Goal: Information Seeking & Learning: Learn about a topic

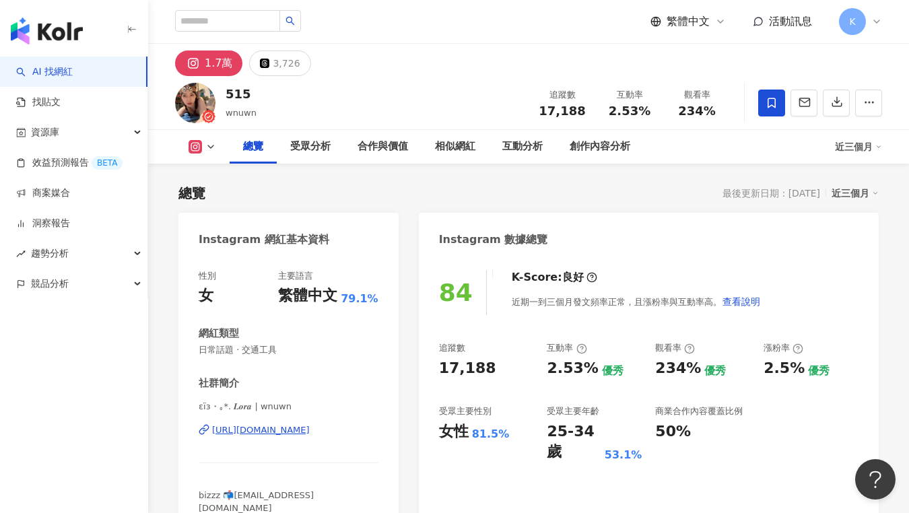
scroll to position [83, 0]
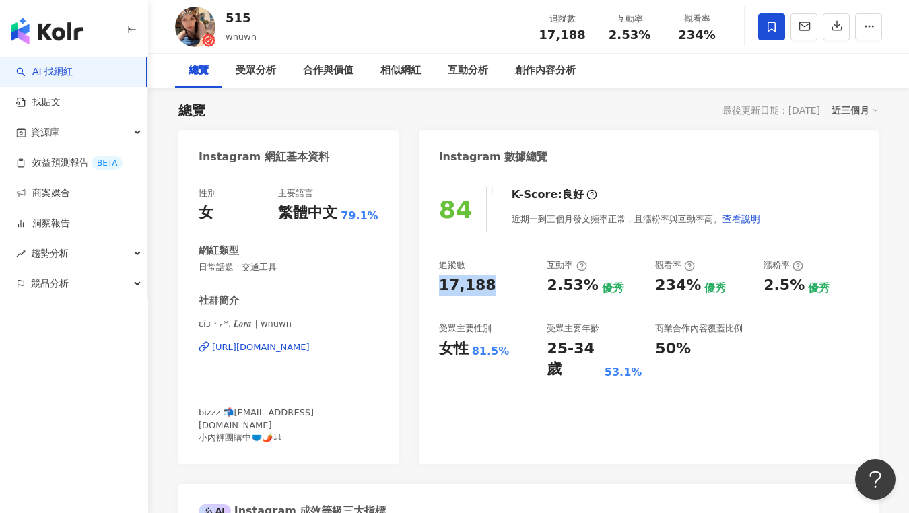
drag, startPoint x: 429, startPoint y: 283, endPoint x: 510, endPoint y: 289, distance: 81.7
click at [510, 289] on div "84 K-Score : 良好 近期一到三個月發文頻率正常，且漲粉率與互動率高。 查看說明 追蹤數 17,188 互動率 2.53% 優秀 觀看率 234% …" at bounding box center [649, 319] width 460 height 290
copy div "17,188"
click at [530, 293] on div "17,188" at bounding box center [486, 285] width 95 height 21
drag, startPoint x: 544, startPoint y: 287, endPoint x: 589, endPoint y: 286, distance: 45.1
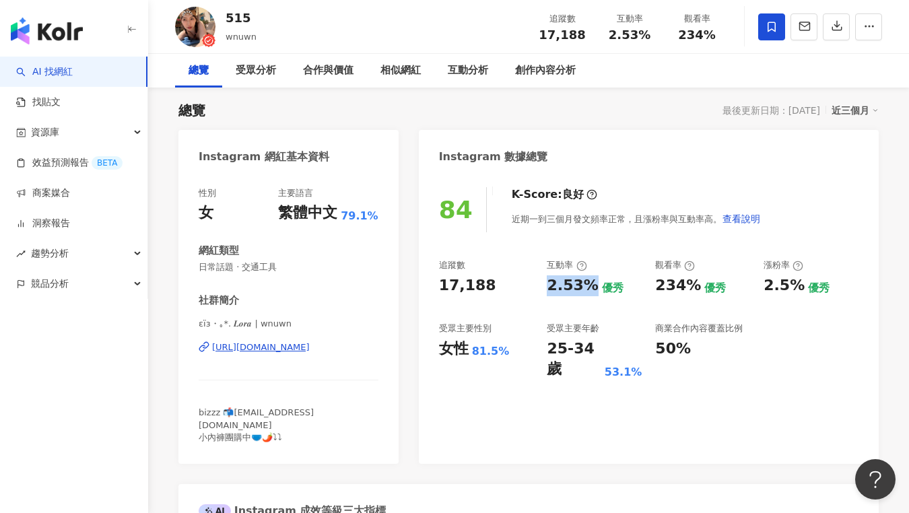
click at [589, 286] on div "追蹤數 17,188 互動率 2.53% 優秀 觀看率 234% 優秀 漲粉率 2.5% 優秀 受眾主要性別 女性 81.5% 受眾主要年齡 25-34 歲 …" at bounding box center [648, 319] width 419 height 120
copy div "2.53%"
click at [608, 351] on div "25-34 歲 53.1%" at bounding box center [593, 360] width 95 height 42
drag, startPoint x: 651, startPoint y: 286, endPoint x: 689, endPoint y: 290, distance: 37.9
click at [689, 290] on div "追蹤數 17,188 互動率 2.53% 優秀 觀看率 234% 優秀 漲粉率 2.5% 優秀 受眾主要性別 女性 81.5% 受眾主要年齡 25-34 歲 …" at bounding box center [648, 319] width 419 height 120
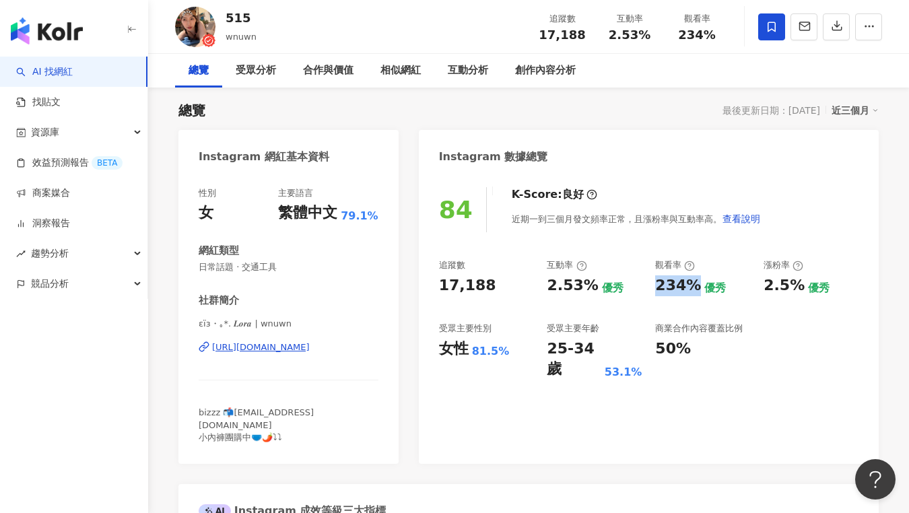
copy div "234%"
copy div "[URL][DOMAIN_NAME]"
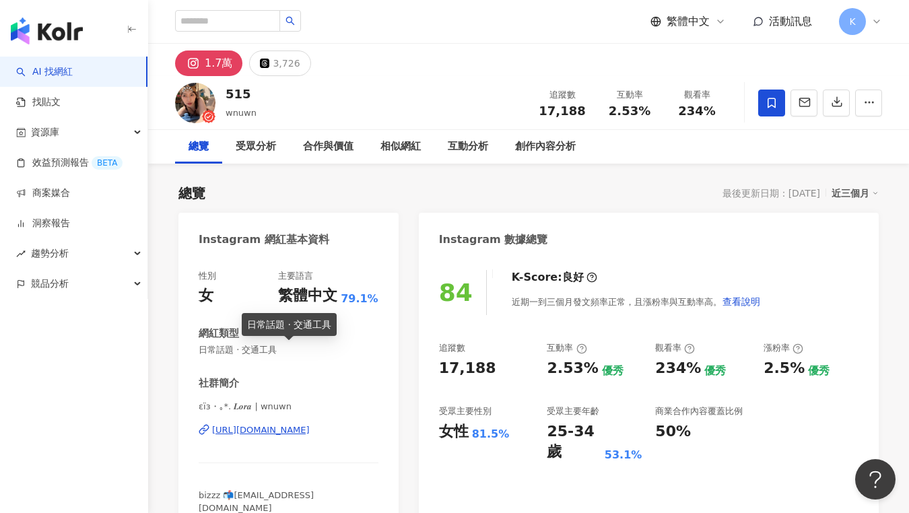
click at [296, 394] on div "社群簡介 εïз・｡*. 𝑳𝒐𝒓𝒂 | wnuwn [URL][DOMAIN_NAME] bizzz 📬[EMAIL_ADDRESS][DOMAIN_NAME…" at bounding box center [289, 451] width 180 height 150
